Goal: Task Accomplishment & Management: Use online tool/utility

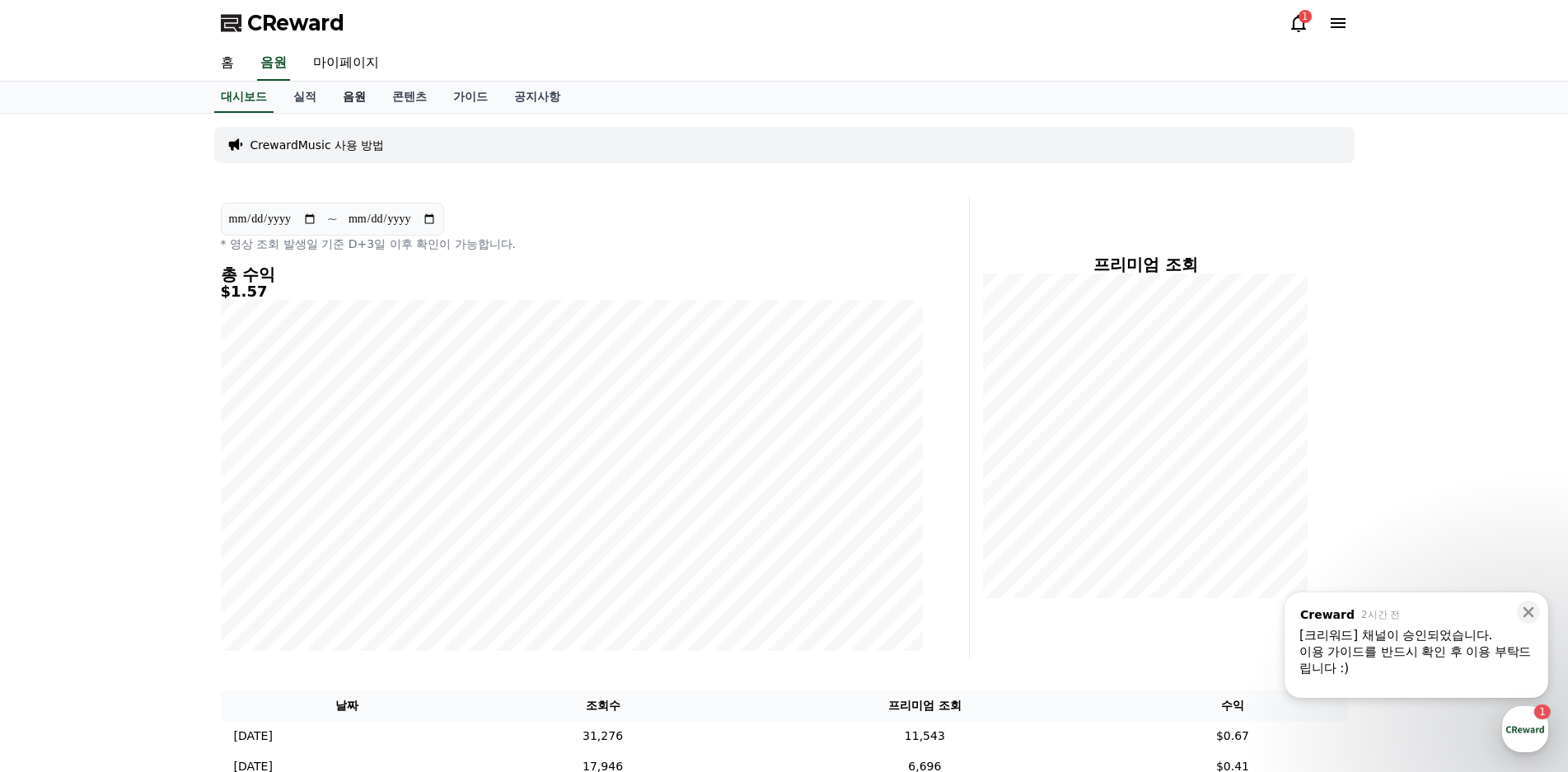
click at [343, 100] on link "음원" at bounding box center [354, 98] width 49 height 32
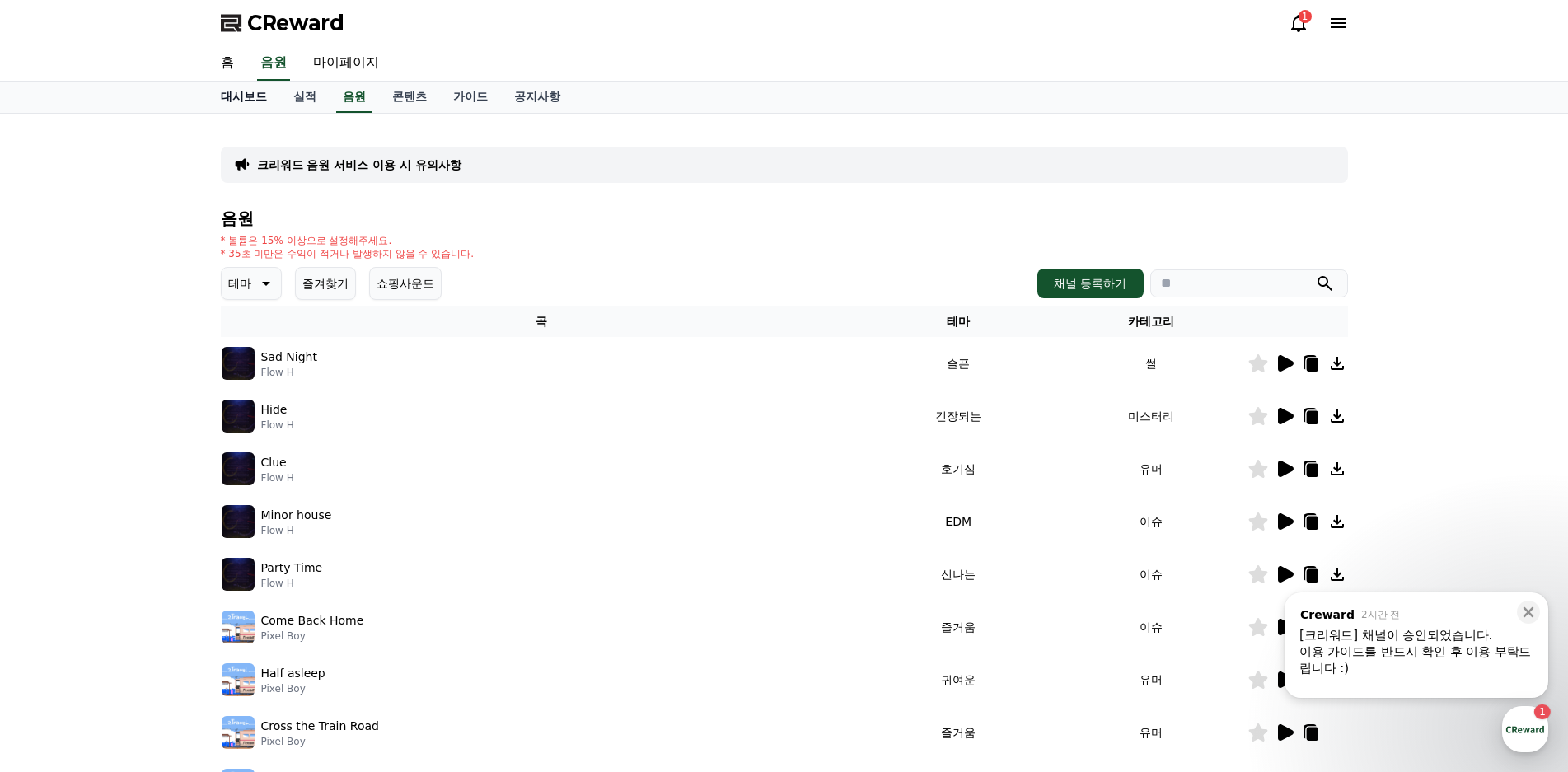
click at [249, 88] on link "대시보드" at bounding box center [244, 98] width 72 height 32
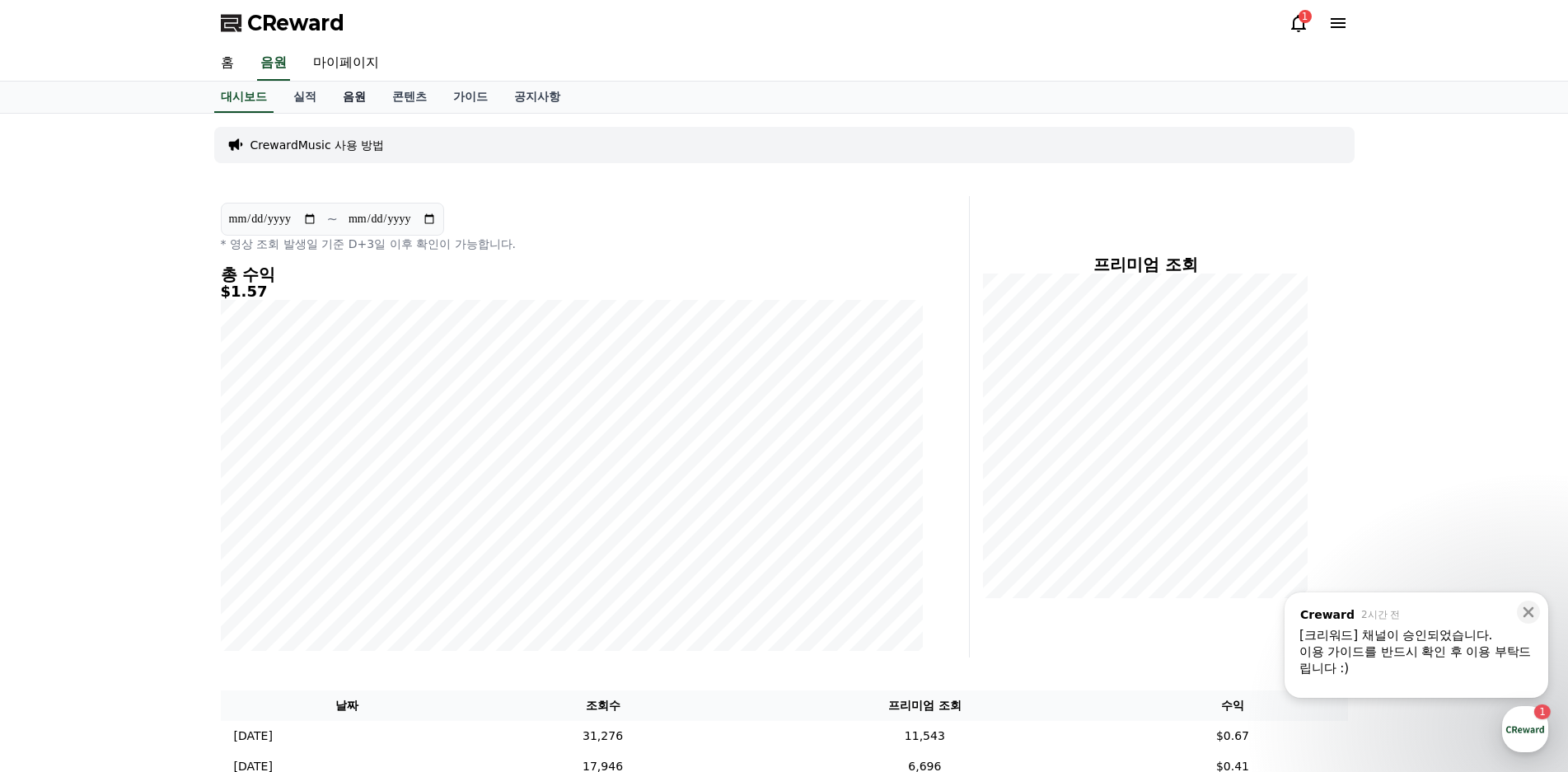
click at [360, 101] on link "음원" at bounding box center [354, 98] width 49 height 32
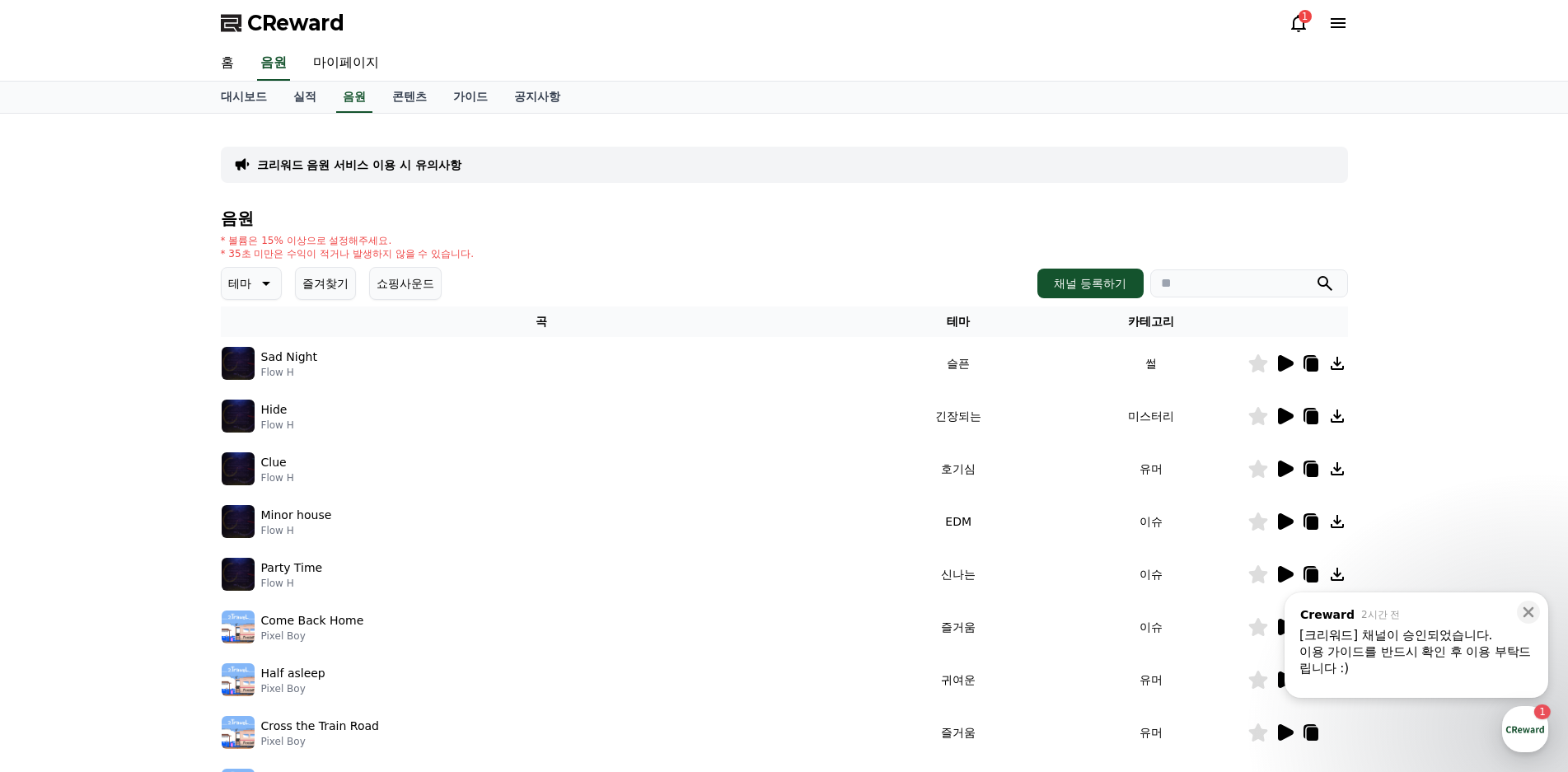
click at [314, 285] on button "즐겨찾기" at bounding box center [326, 282] width 61 height 33
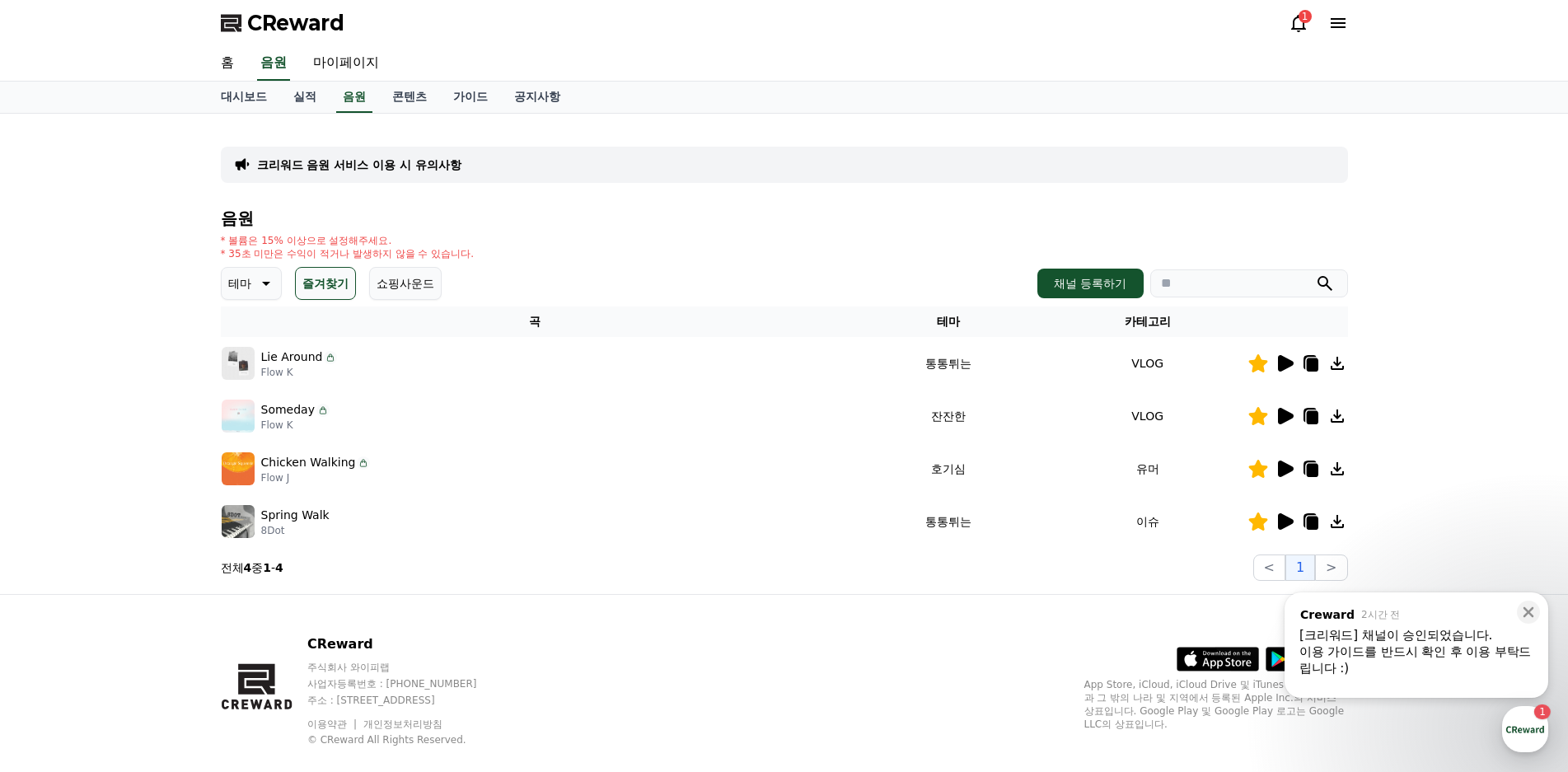
click at [1310, 468] on icon at bounding box center [1312, 470] width 11 height 13
